Goal: Task Accomplishment & Management: Use online tool/utility

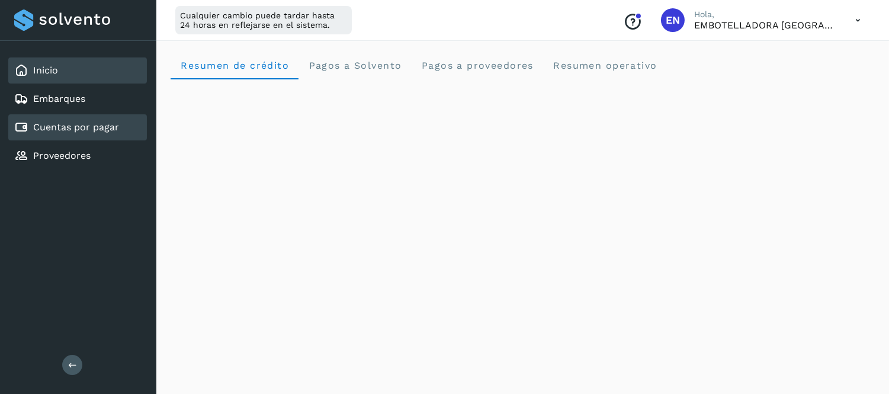
click at [79, 114] on div "Cuentas por pagar" at bounding box center [77, 127] width 139 height 26
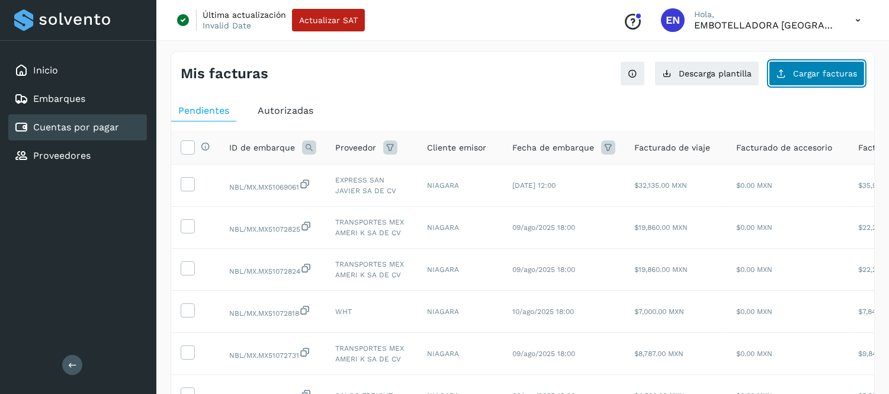
click at [796, 69] on span "Cargar facturas" at bounding box center [825, 73] width 64 height 8
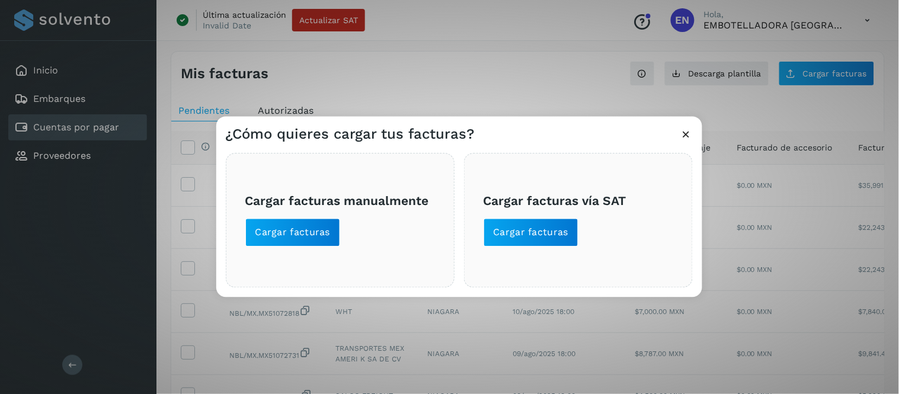
click at [683, 133] on icon at bounding box center [686, 134] width 12 height 12
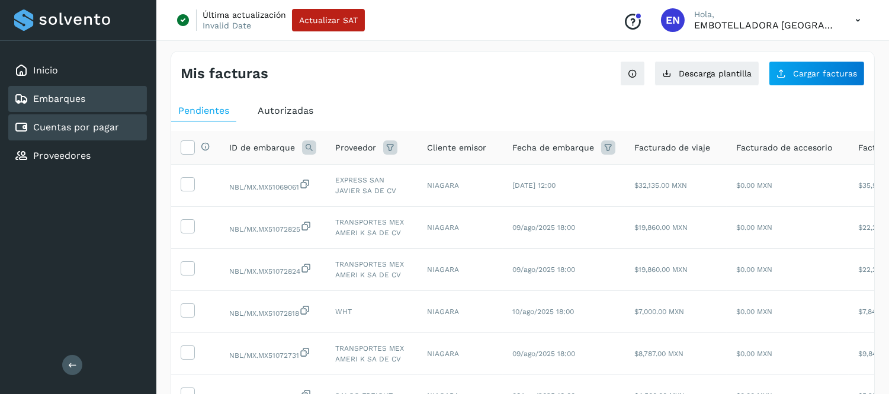
click at [95, 92] on div "Embarques" at bounding box center [77, 99] width 139 height 26
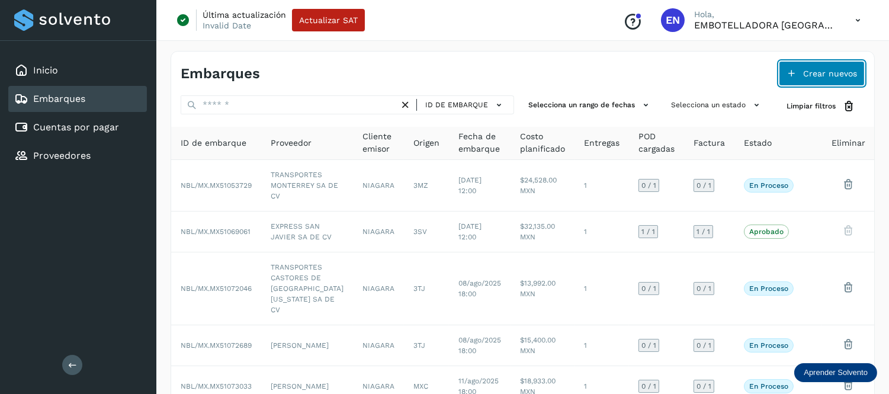
click at [808, 72] on span "Crear nuevos" at bounding box center [830, 73] width 54 height 8
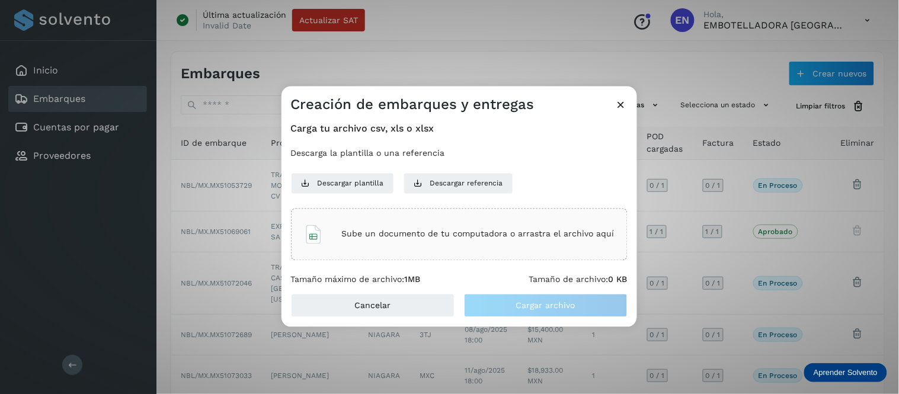
click at [433, 239] on div "Sube un documento de tu computadora o arrastra el archivo aquí" at bounding box center [459, 234] width 310 height 32
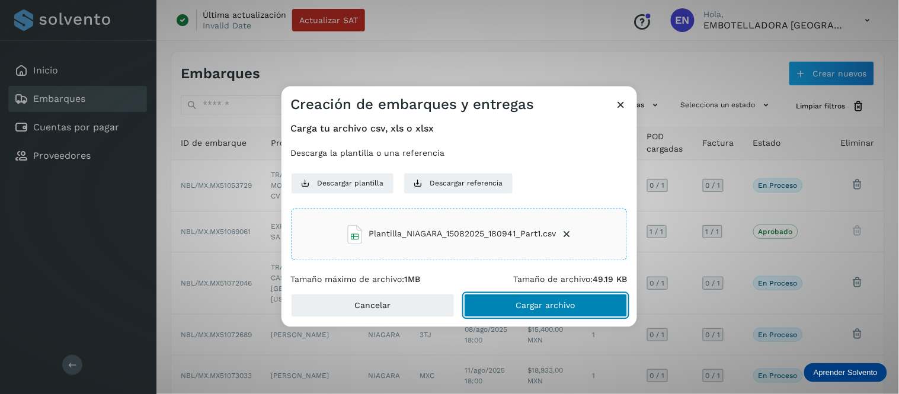
click at [552, 302] on span "Cargar archivo" at bounding box center [545, 306] width 59 height 8
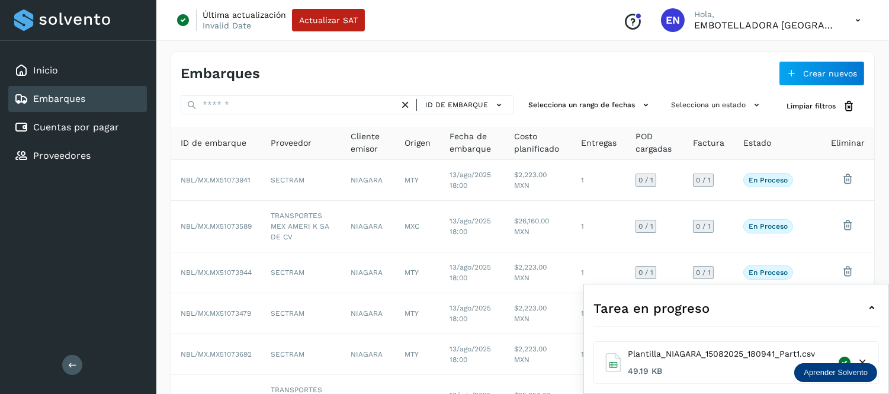
click at [861, 311] on div "Tarea en progreso" at bounding box center [737, 308] width 286 height 28
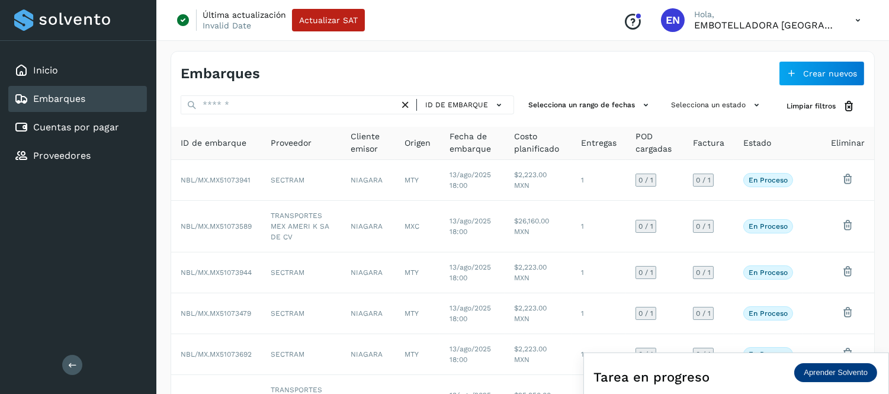
click at [857, 19] on icon at bounding box center [858, 20] width 24 height 24
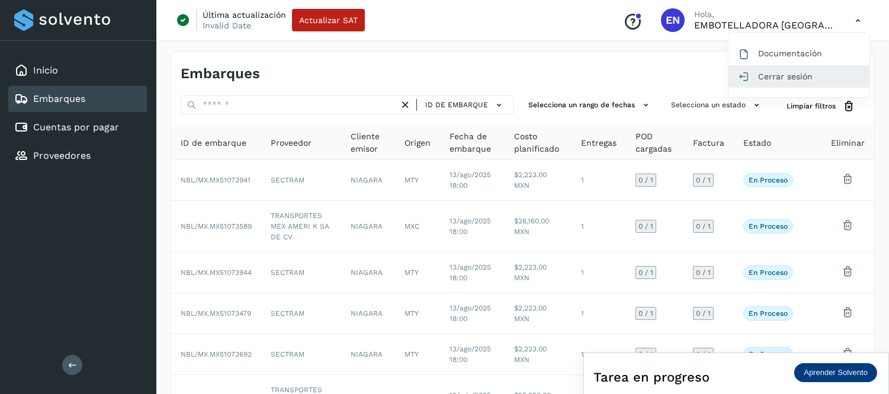
click at [783, 74] on div "Cerrar sesión" at bounding box center [799, 76] width 141 height 23
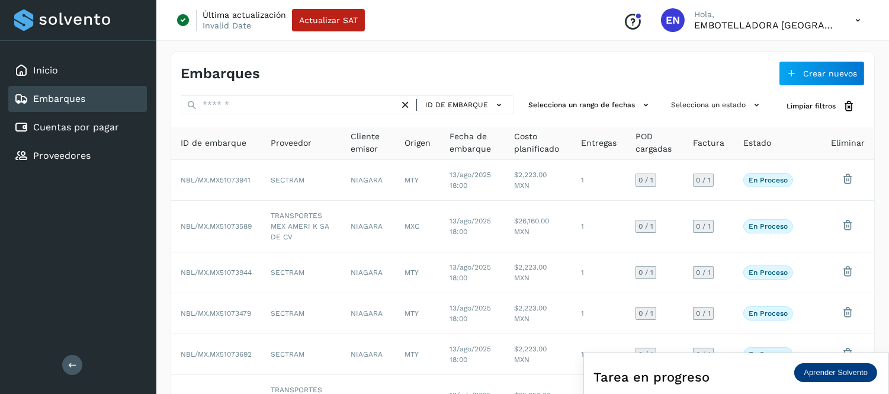
click at [854, 15] on icon at bounding box center [858, 20] width 24 height 24
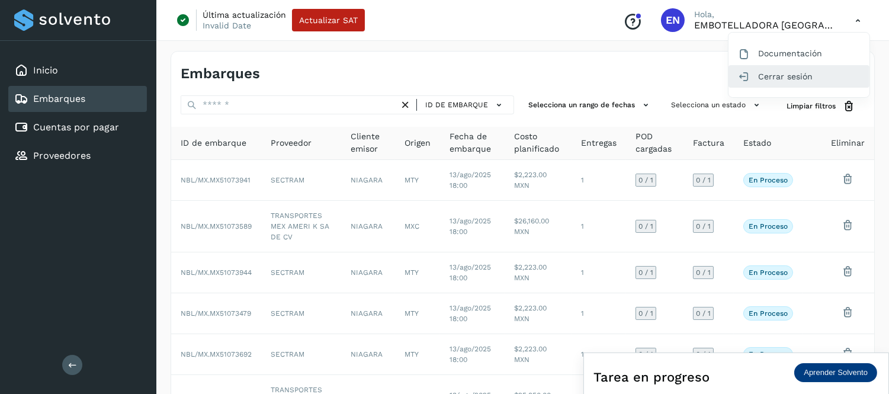
click at [764, 78] on div "Cerrar sesión" at bounding box center [799, 76] width 141 height 23
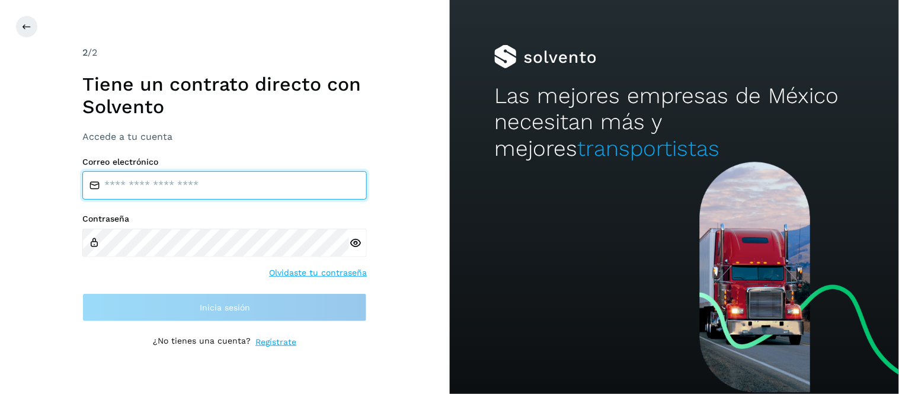
type input "**********"
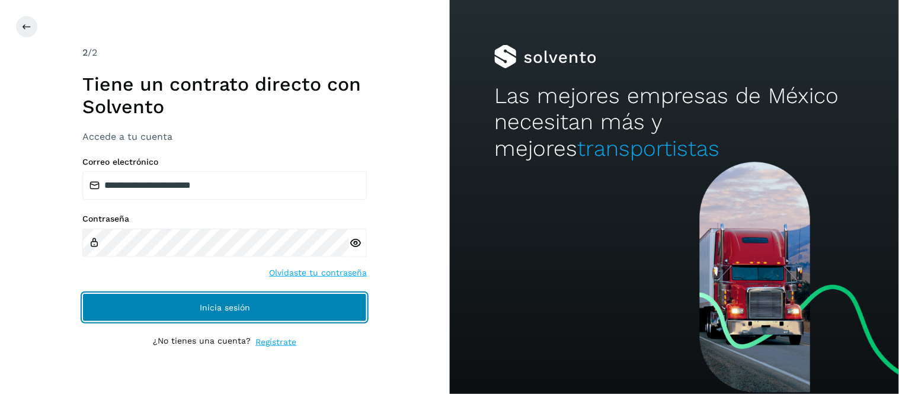
click at [240, 297] on button "Inicia sesión" at bounding box center [224, 307] width 284 height 28
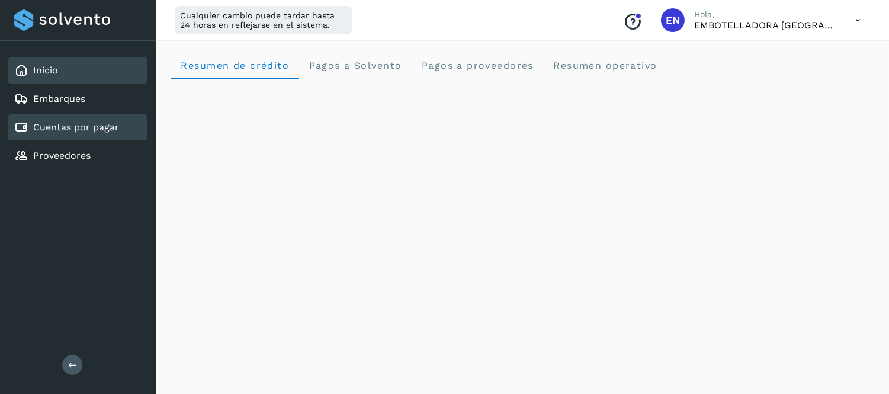
click at [65, 124] on link "Cuentas por pagar" at bounding box center [76, 126] width 86 height 11
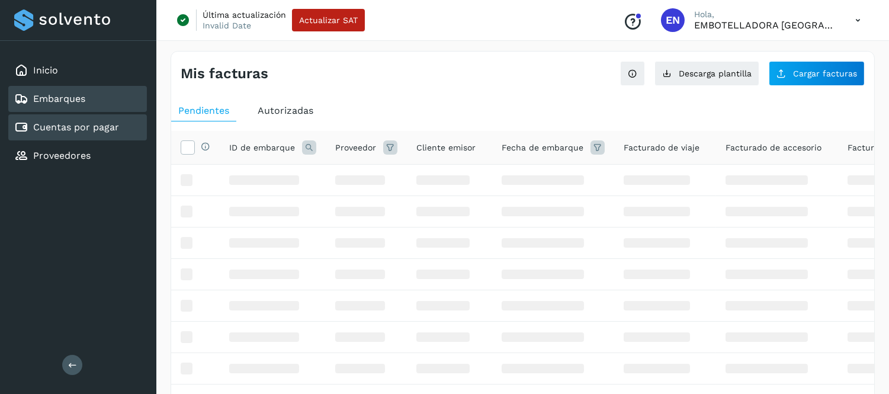
click at [75, 92] on div "Embarques" at bounding box center [49, 99] width 71 height 14
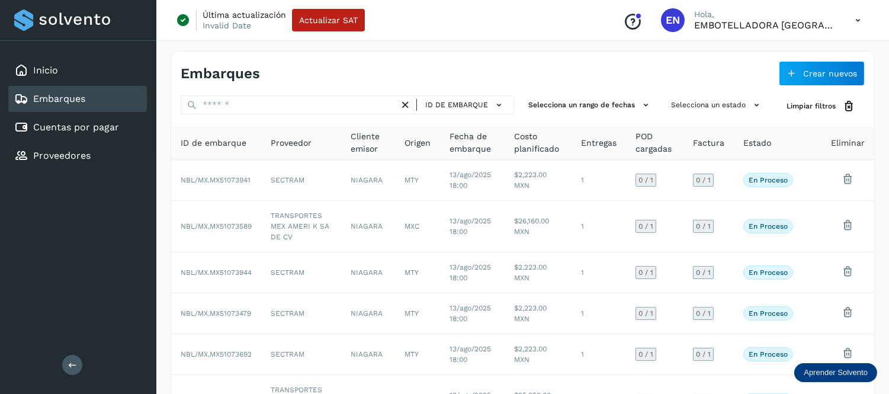
click at [851, 14] on icon at bounding box center [858, 20] width 24 height 24
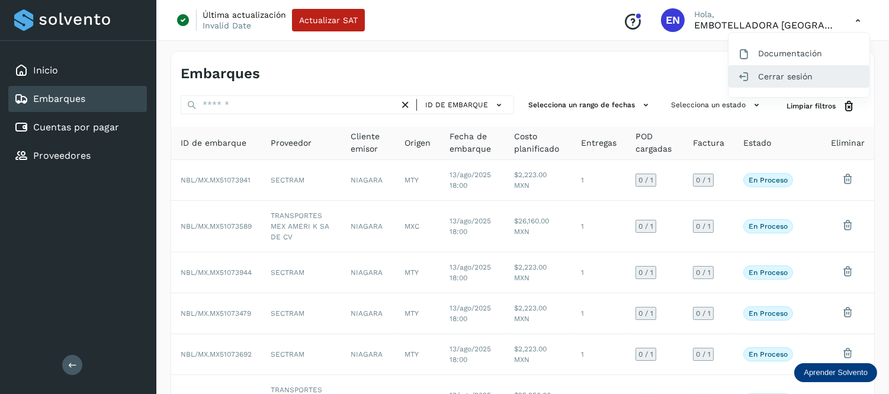
click at [776, 68] on div "Cerrar sesión" at bounding box center [799, 76] width 141 height 23
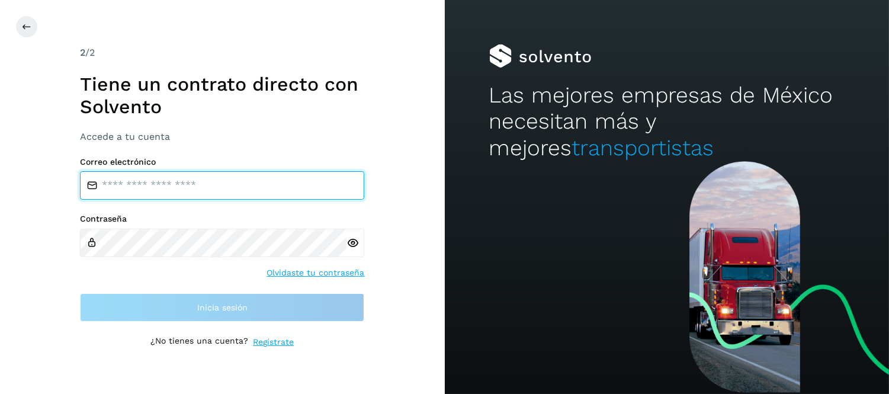
type input "**********"
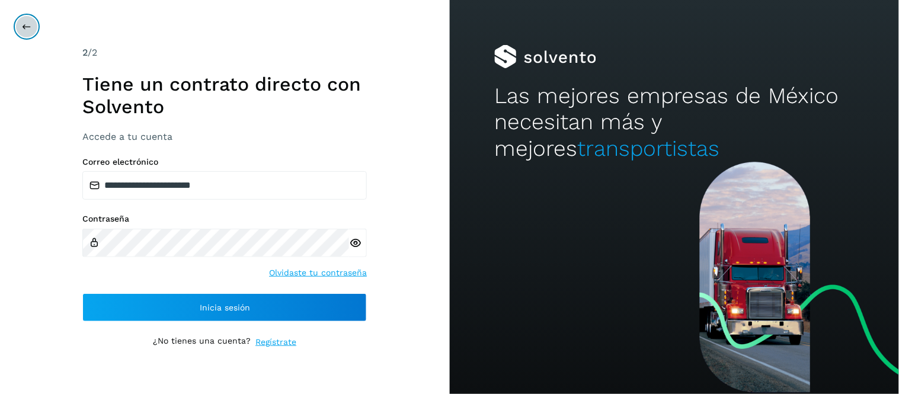
click at [36, 24] on button at bounding box center [26, 26] width 23 height 23
